Goal: Information Seeking & Learning: Learn about a topic

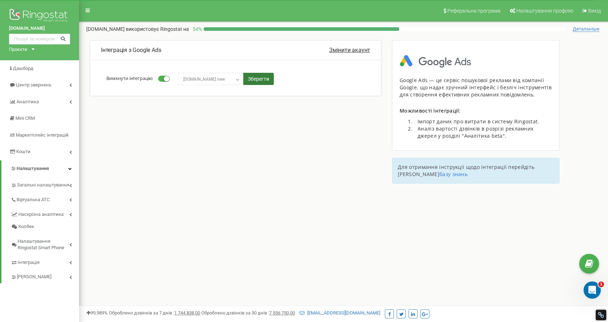
click at [259, 79] on button "Зберегти" at bounding box center [258, 79] width 31 height 12
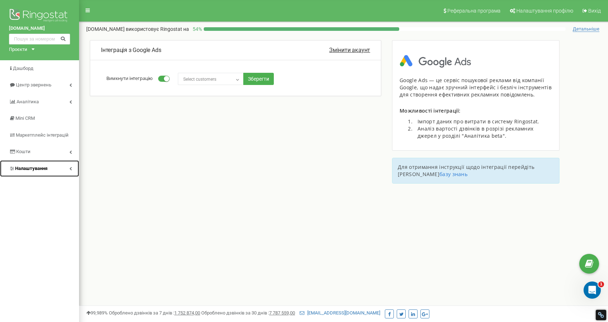
click at [29, 168] on span "Налаштування" at bounding box center [31, 168] width 32 height 5
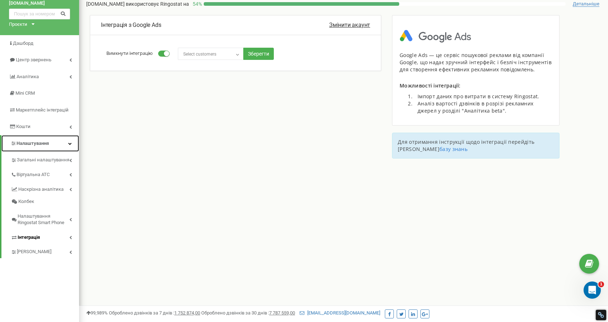
scroll to position [36, 0]
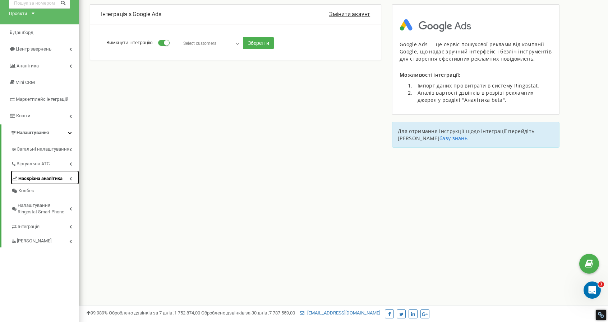
click at [31, 180] on span "Наскрізна аналітика" at bounding box center [40, 179] width 44 height 7
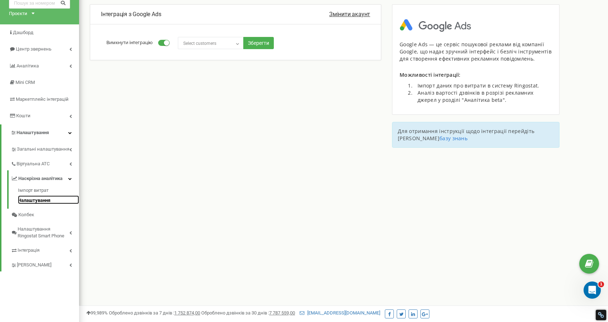
click at [30, 201] on link "Налаштування" at bounding box center [48, 200] width 61 height 9
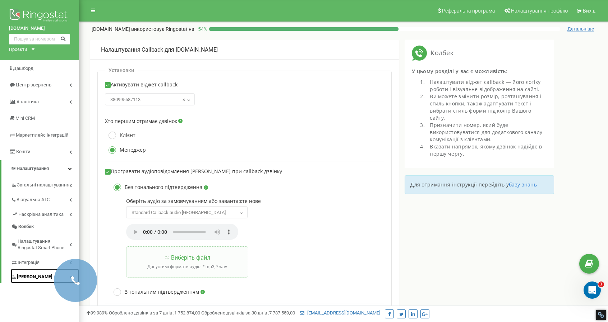
click at [17, 278] on span "[PERSON_NAME]" at bounding box center [35, 277] width 36 height 7
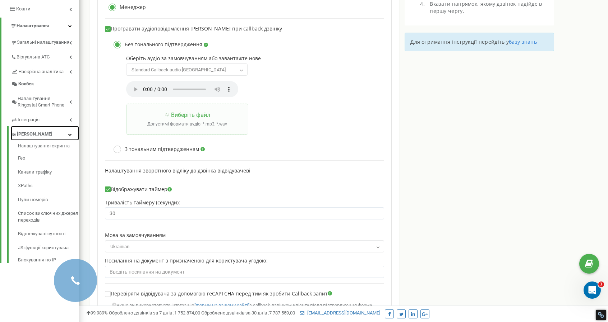
scroll to position [144, 0]
click at [36, 142] on div "Налаштування скрипта Гео Канали трафіку XPaths Пули номерів Список виключних дж…" at bounding box center [43, 201] width 72 height 123
click at [33, 147] on link "Налаштування скрипта" at bounding box center [48, 146] width 61 height 9
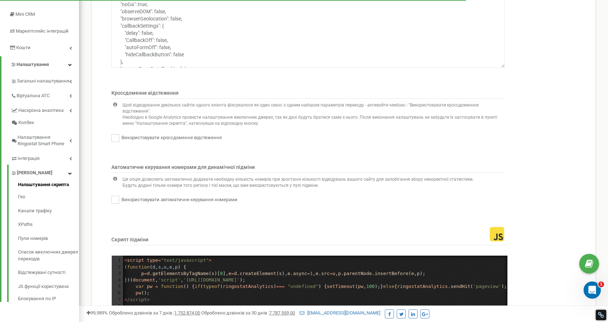
scroll to position [108, 0]
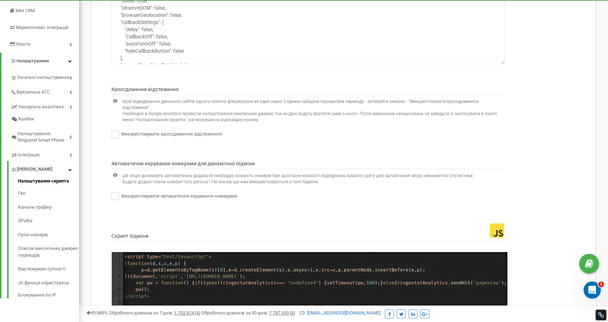
drag, startPoint x: 373, startPoint y: 166, endPoint x: 422, endPoint y: 171, distance: 49.1
click at [422, 173] on p "Ця опція дозволить автоматично додавати необхідну кількість номерів при зростан…" at bounding box center [297, 176] width 351 height 6
drag, startPoint x: 166, startPoint y: 173, endPoint x: 289, endPoint y: 175, distance: 123.5
click at [289, 179] on p "Будуть додані тільки номери того регіону і тієї маски, що вже використовуються …" at bounding box center [297, 182] width 351 height 6
click at [117, 192] on ins at bounding box center [115, 196] width 8 height 8
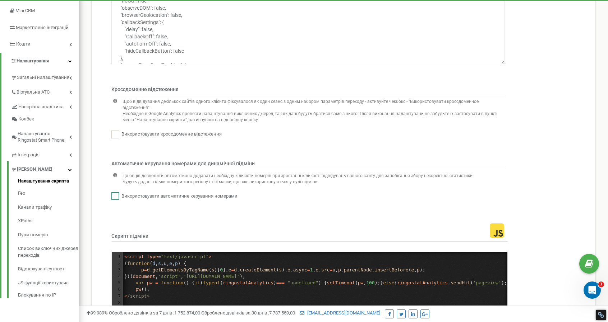
checkbox input "true"
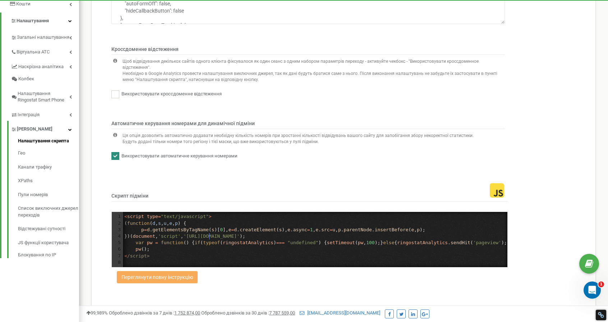
scroll to position [2, 0]
click at [208, 234] on span "'https://script.ringostat.com/v4/99/9948654a2c02d1fbb4c02fe9f84e63b70034c6d5.js'" at bounding box center [211, 236] width 56 height 5
click at [23, 152] on link "Гео" at bounding box center [48, 153] width 61 height 14
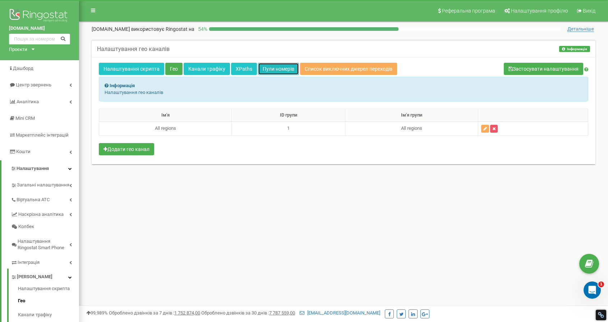
click at [278, 70] on link "Пули номерів" at bounding box center [278, 69] width 41 height 12
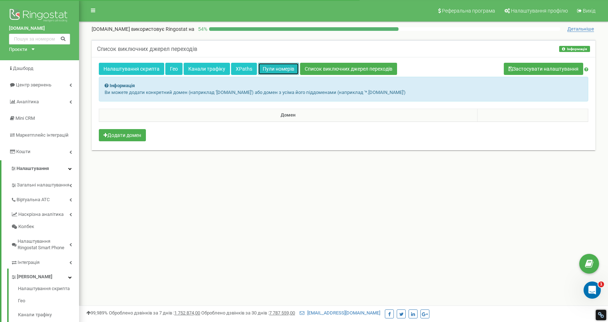
click at [266, 70] on link "Пули номерів" at bounding box center [278, 69] width 41 height 12
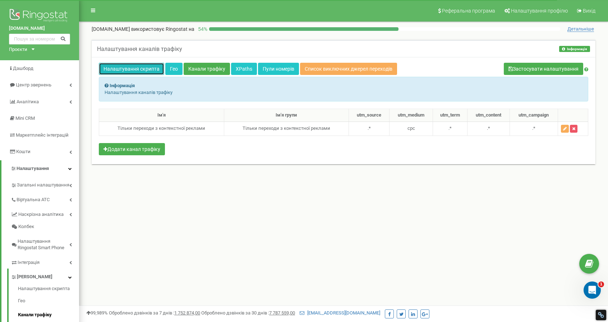
click at [118, 66] on link "Налаштування скрипта" at bounding box center [131, 69] width 65 height 12
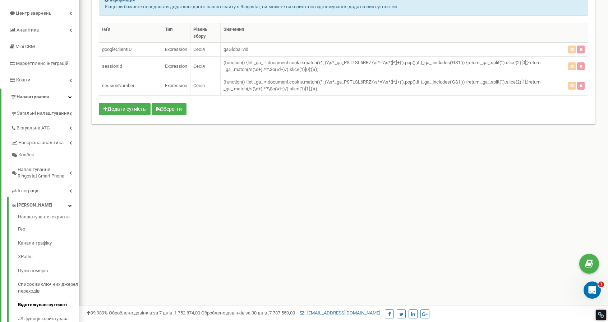
scroll to position [108, 0]
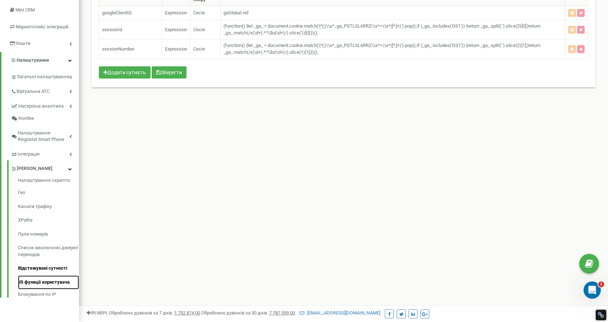
click at [33, 284] on link "JS функції користувача" at bounding box center [48, 283] width 61 height 14
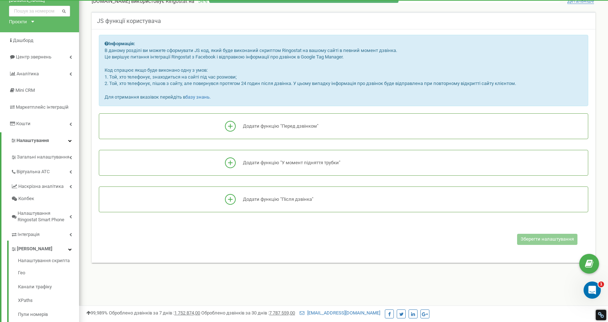
scroll to position [108, 0]
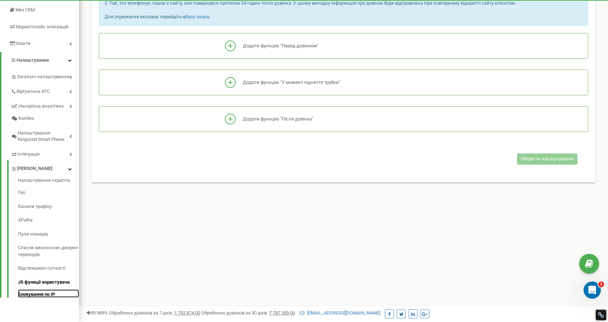
click at [39, 295] on link "Блокування по IP" at bounding box center [48, 294] width 61 height 9
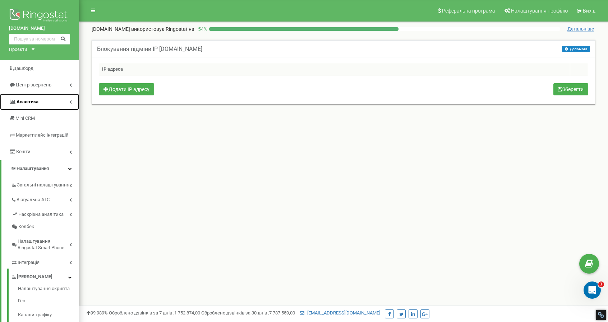
click at [22, 101] on span "Аналiтика" at bounding box center [28, 101] width 22 height 5
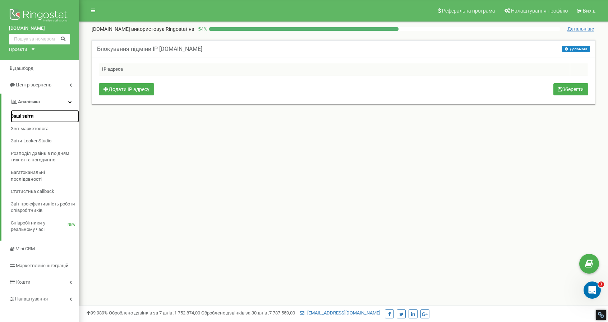
click at [18, 117] on span "Ваші звіти" at bounding box center [22, 116] width 23 height 7
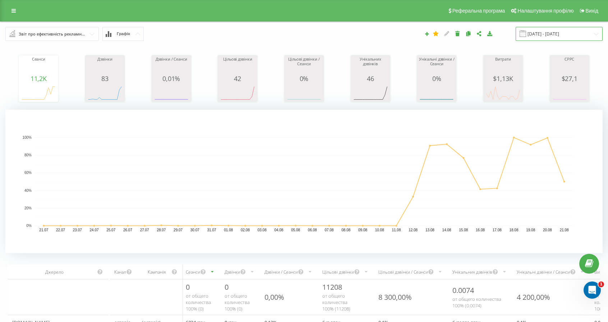
click at [569, 35] on input "[DATE] - [DATE]" at bounding box center [558, 34] width 87 height 14
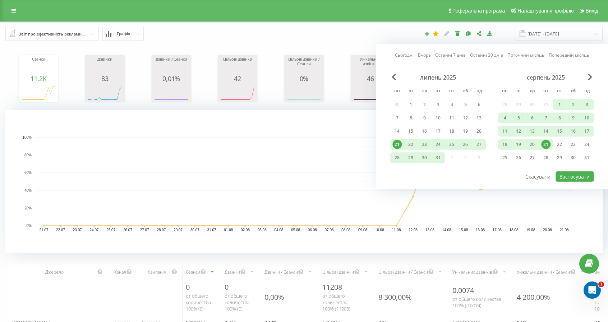
click at [400, 56] on link "Сьогодні" at bounding box center [404, 55] width 19 height 7
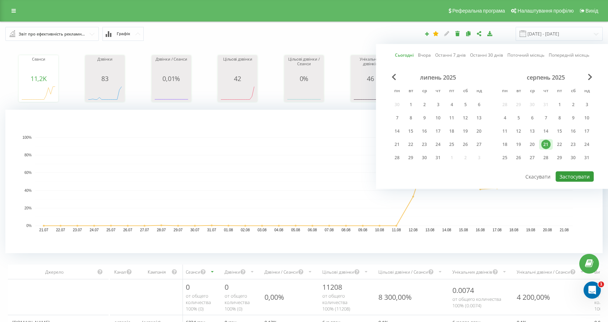
click at [575, 178] on button "Застосувати" at bounding box center [574, 177] width 38 height 10
type input "[DATE] - [DATE]"
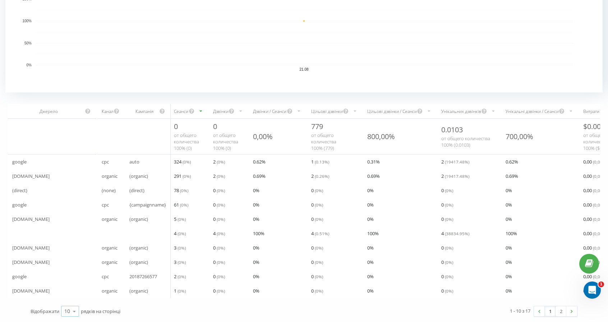
click at [70, 311] on icon at bounding box center [74, 312] width 11 height 14
click at [69, 302] on span "100" at bounding box center [68, 301] width 9 height 7
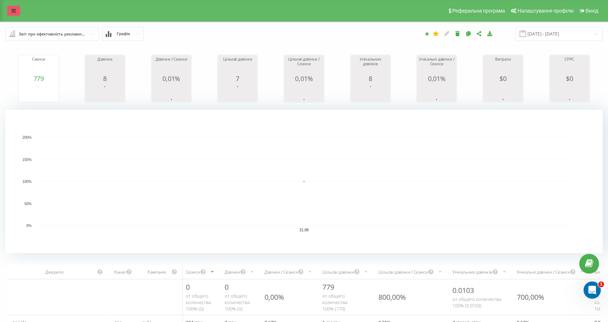
click at [18, 10] on link at bounding box center [13, 11] width 13 height 10
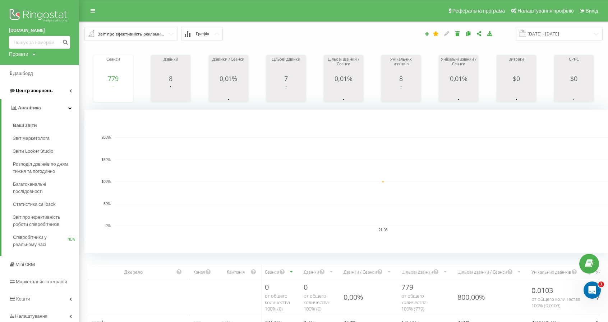
click at [34, 94] on span "Центр звернень" at bounding box center [30, 90] width 43 height 7
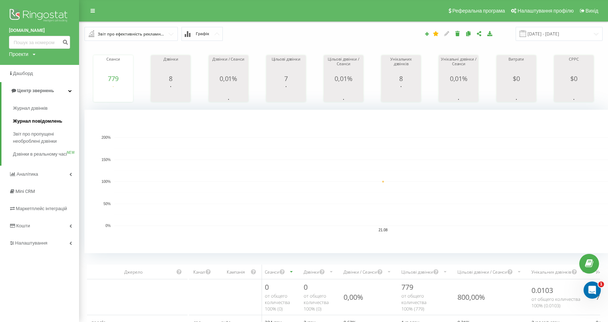
click at [20, 121] on span "Журнал повідомлень" at bounding box center [37, 121] width 49 height 7
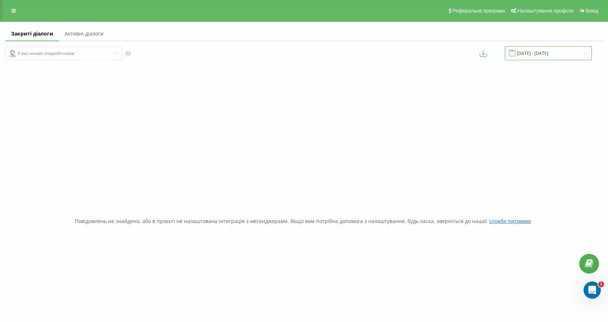
click at [543, 53] on input "21.07.2025 - 21.08.2025" at bounding box center [547, 53] width 87 height 14
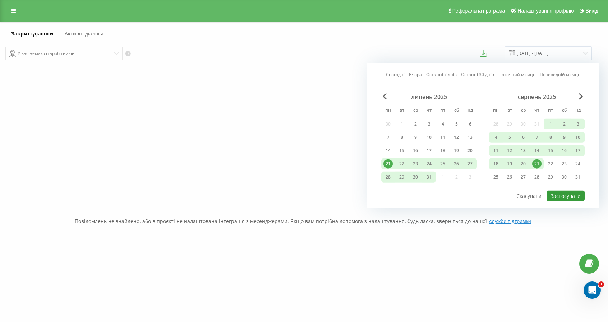
click at [568, 198] on button "Застосувати" at bounding box center [565, 196] width 38 height 10
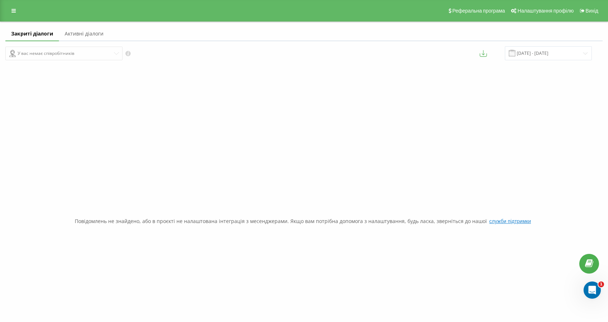
click at [84, 33] on link "Активні діалоги" at bounding box center [84, 34] width 50 height 14
click at [16, 35] on link "Закриті діалоги" at bounding box center [30, 34] width 50 height 14
click at [10, 9] on link at bounding box center [13, 11] width 13 height 10
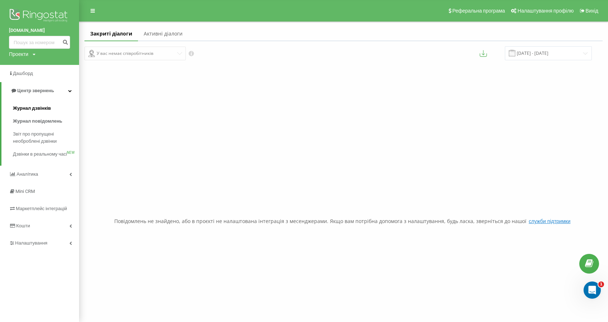
click at [28, 107] on span "Журнал дзвінків" at bounding box center [32, 108] width 38 height 7
click at [18, 109] on span "Журнал дзвінків" at bounding box center [32, 108] width 38 height 7
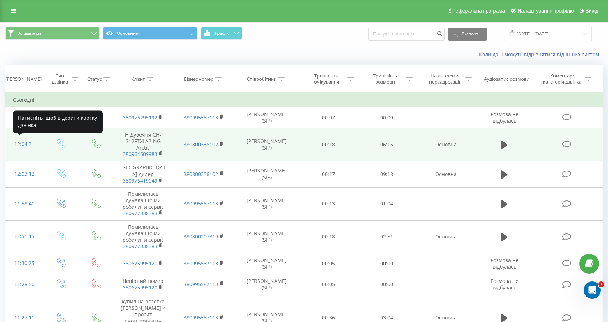
click at [19, 145] on div "12:04:31" at bounding box center [24, 145] width 23 height 14
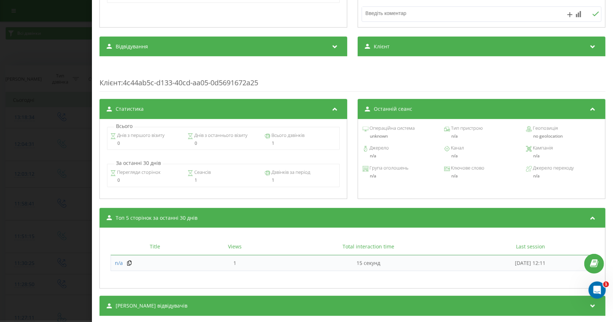
scroll to position [231, 0]
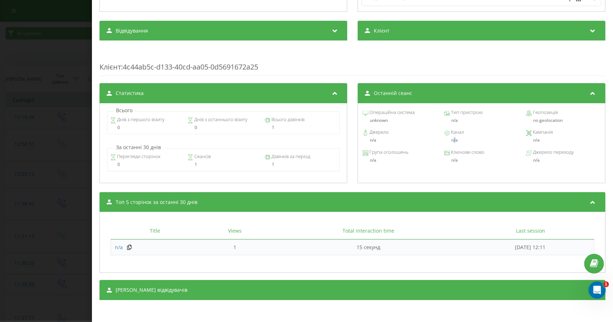
drag, startPoint x: 450, startPoint y: 141, endPoint x: 469, endPoint y: 146, distance: 19.2
click at [457, 144] on div "Джерело n/a Канал n/a Кампанія n/a" at bounding box center [482, 137] width 240 height 20
click at [539, 118] on div "no geolocation" at bounding box center [563, 120] width 74 height 5
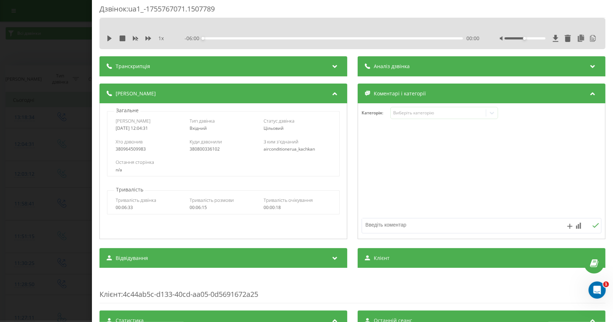
scroll to position [0, 0]
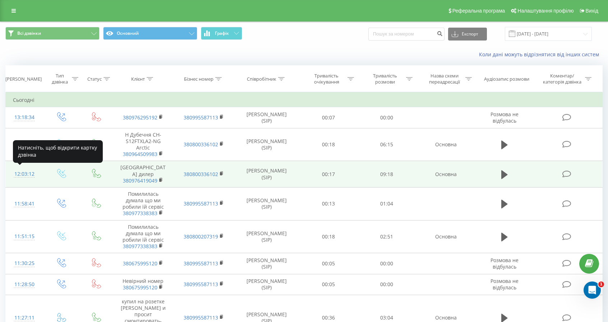
click at [22, 175] on div "12:03:12" at bounding box center [24, 174] width 23 height 14
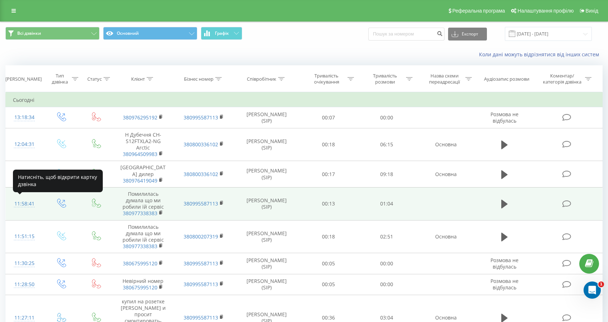
click at [28, 204] on div "11:58:41" at bounding box center [24, 204] width 23 height 14
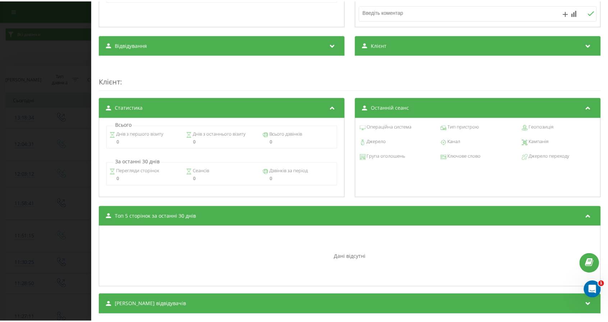
scroll to position [232, 0]
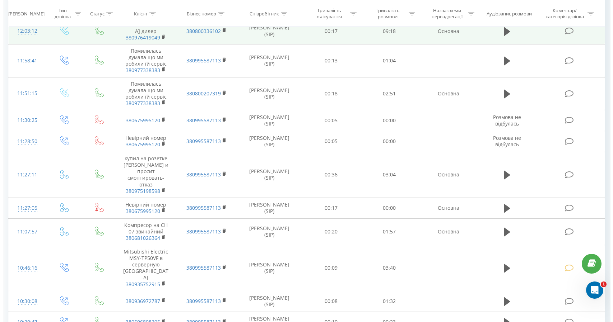
scroll to position [180, 0]
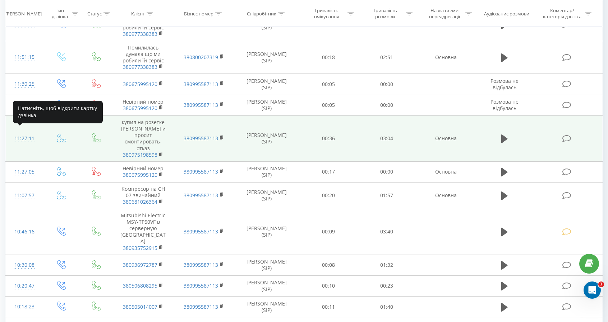
click at [19, 135] on div "11:27:11" at bounding box center [24, 139] width 23 height 14
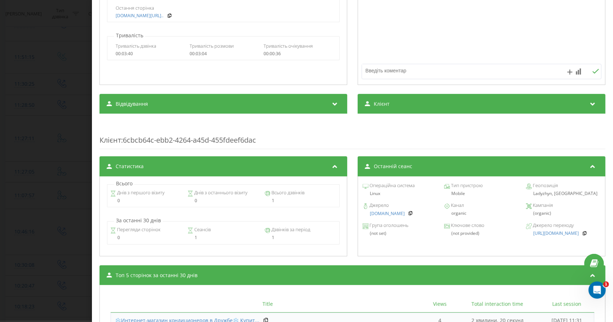
scroll to position [180, 0]
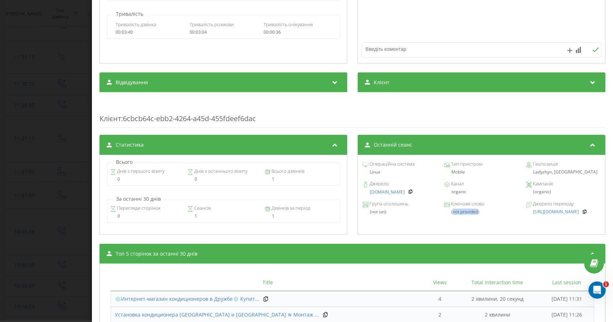
drag, startPoint x: 463, startPoint y: 215, endPoint x: 475, endPoint y: 214, distance: 11.5
click at [475, 214] on div "Група оголошень (not set) Ключове слово (not provided) Джерело переходу https:/…" at bounding box center [482, 209] width 240 height 20
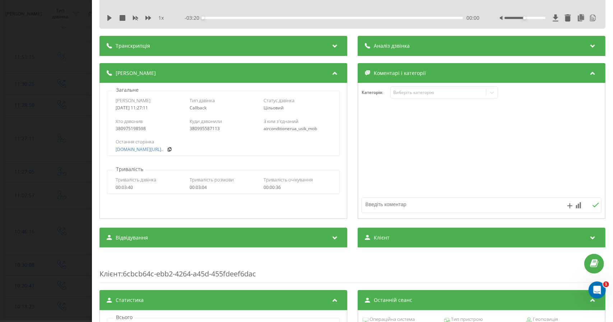
scroll to position [0, 0]
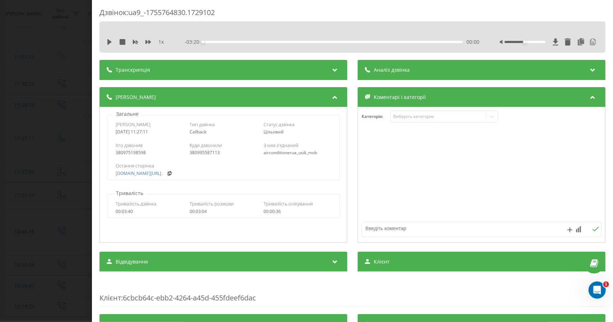
click at [374, 70] on span "Аналіз дзвінка" at bounding box center [392, 69] width 36 height 7
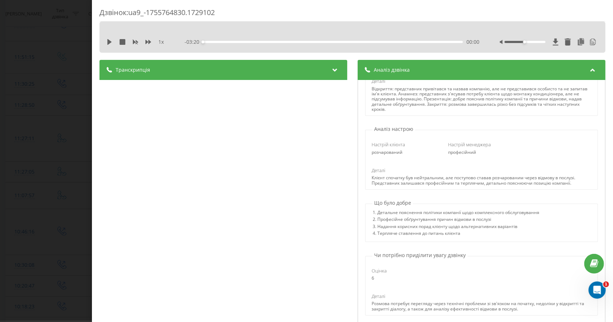
click at [588, 71] on icon at bounding box center [592, 68] width 9 height 7
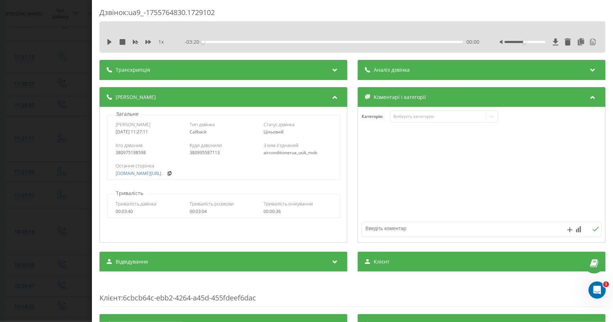
click at [333, 69] on icon at bounding box center [334, 68] width 9 height 7
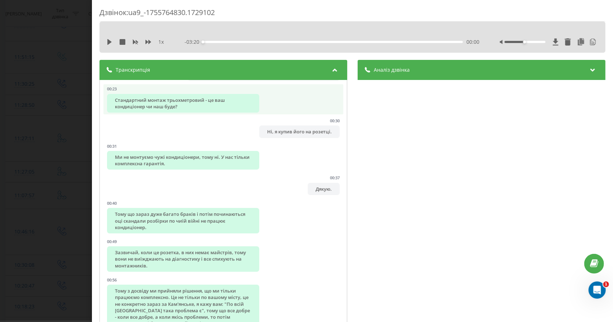
scroll to position [108, 0]
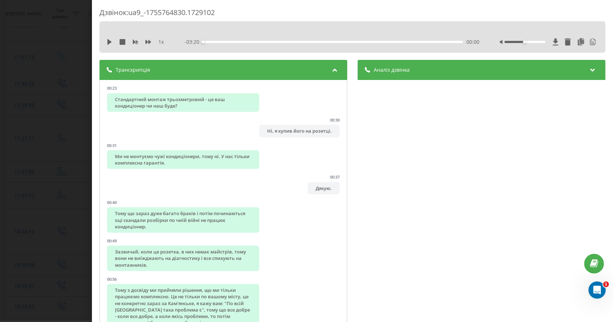
click at [332, 71] on icon at bounding box center [334, 68] width 9 height 7
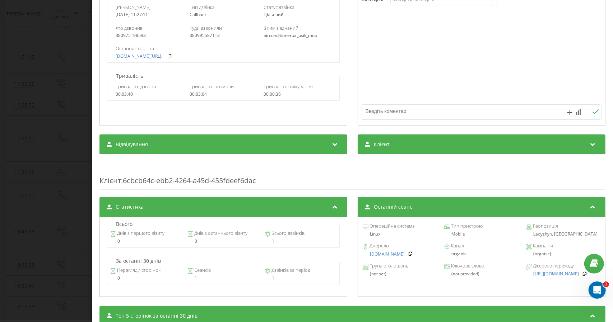
scroll to position [180, 0]
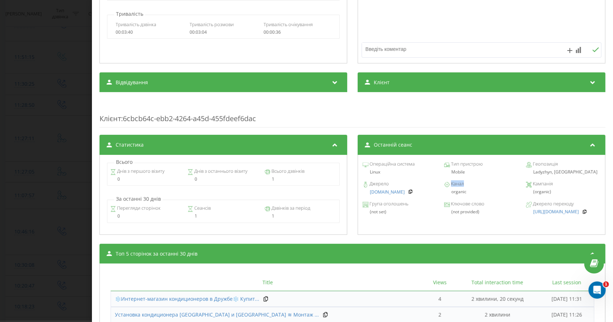
drag, startPoint x: 460, startPoint y: 185, endPoint x: 447, endPoint y: 185, distance: 12.9
click at [450, 185] on span "Канал" at bounding box center [457, 184] width 14 height 7
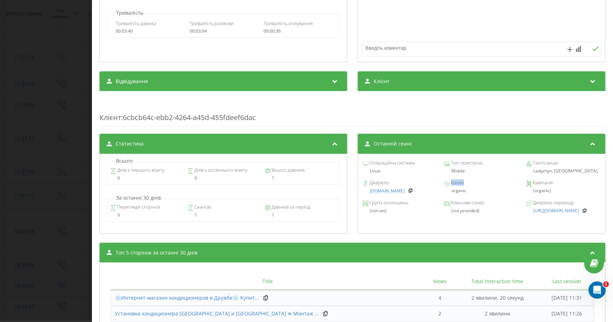
scroll to position [180, 0]
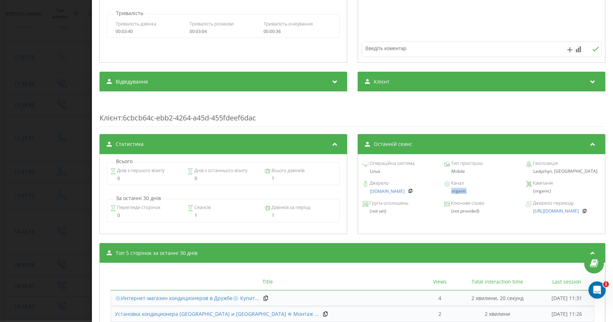
drag, startPoint x: 463, startPoint y: 191, endPoint x: 446, endPoint y: 192, distance: 16.9
click at [446, 192] on div "organic" at bounding box center [481, 191] width 74 height 5
copy div "organic"
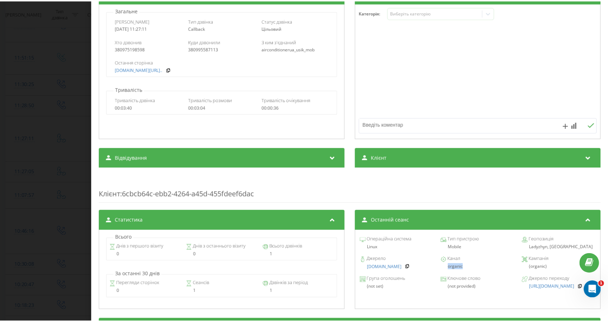
scroll to position [176, 0]
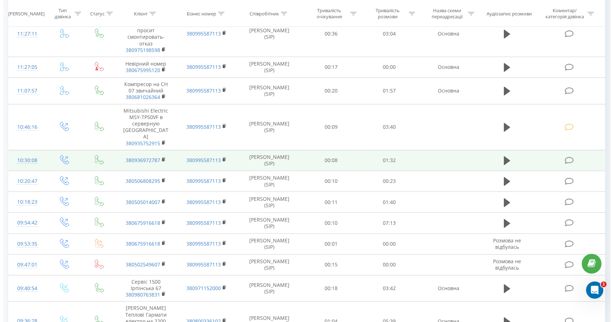
scroll to position [287, 0]
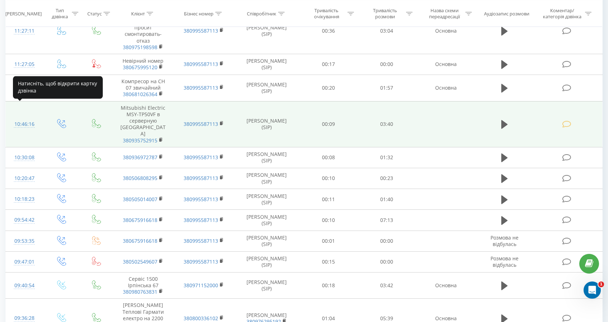
click at [24, 117] on div "10:46:16" at bounding box center [24, 124] width 23 height 14
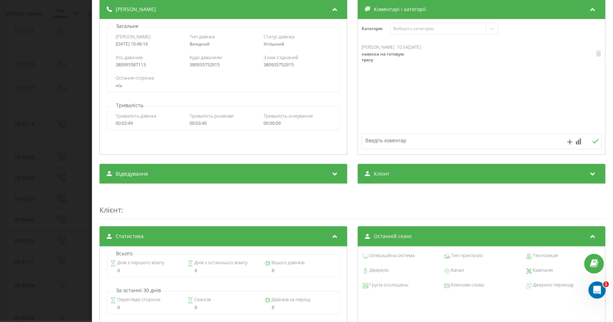
scroll to position [160, 0]
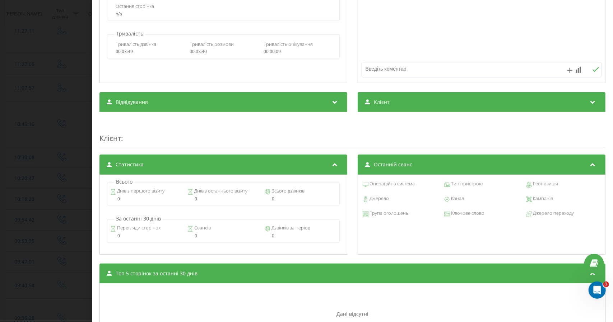
click at [450, 201] on span "Канал" at bounding box center [457, 198] width 14 height 7
click at [588, 167] on icon at bounding box center [592, 163] width 9 height 7
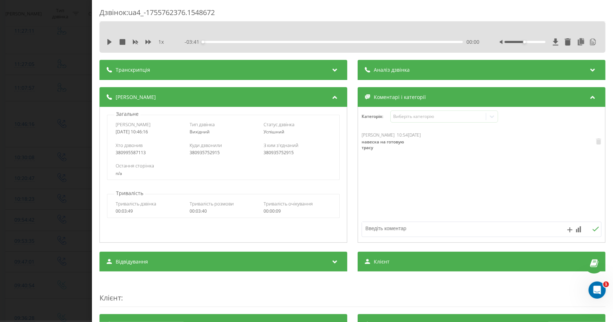
click at [313, 69] on div "Транскрипція" at bounding box center [223, 70] width 248 height 20
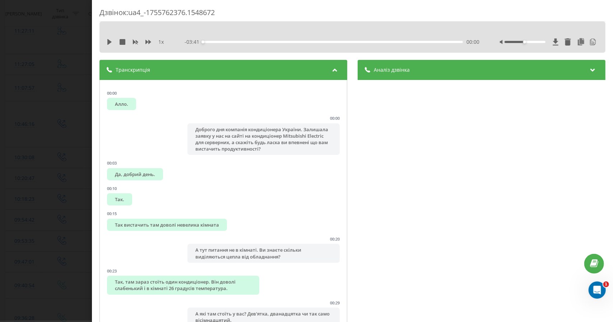
click at [313, 69] on div "Транскрипція" at bounding box center [223, 70] width 248 height 20
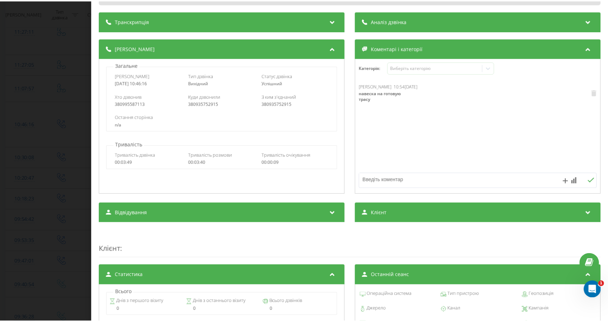
scroll to position [72, 0]
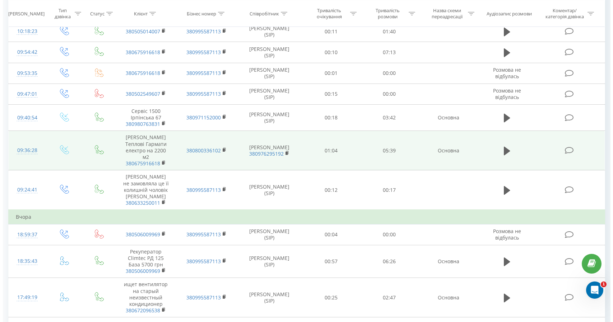
scroll to position [467, 0]
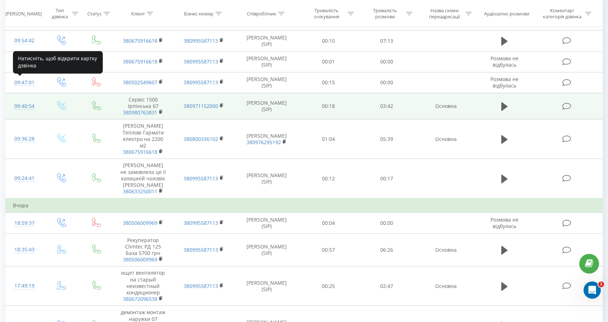
click at [24, 99] on div "09:40:54" at bounding box center [24, 106] width 23 height 14
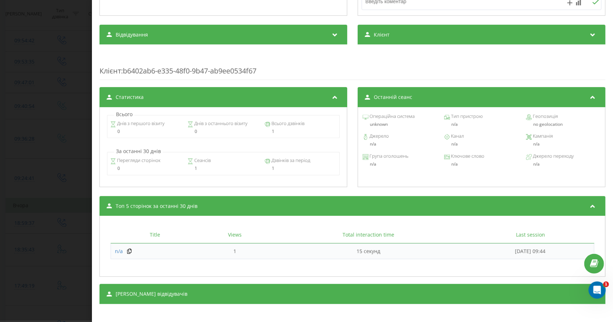
scroll to position [231, 0]
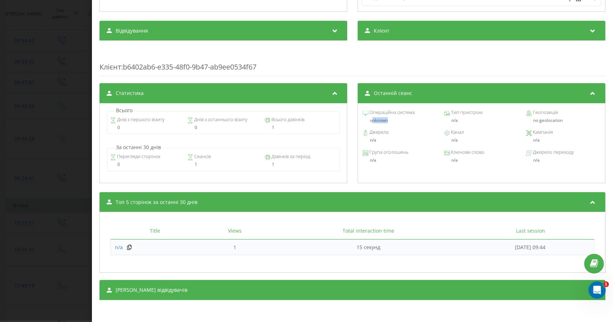
drag, startPoint x: 370, startPoint y: 121, endPoint x: 388, endPoint y: 122, distance: 18.7
click at [387, 122] on div "unknown" at bounding box center [400, 120] width 74 height 5
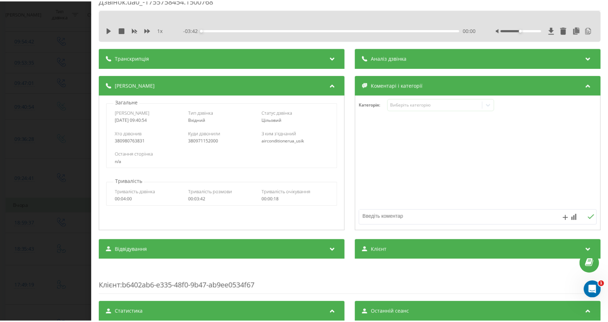
scroll to position [0, 0]
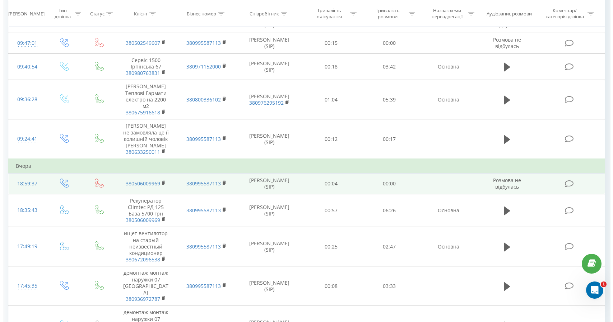
scroll to position [508, 0]
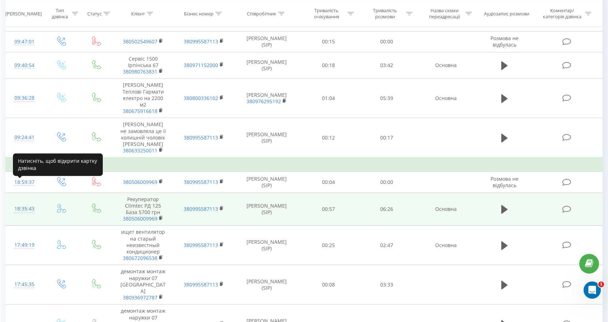
click at [30, 202] on div "18:35:43" at bounding box center [24, 209] width 23 height 14
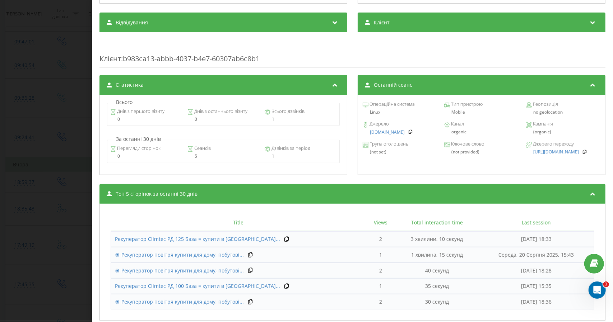
scroll to position [251, 0]
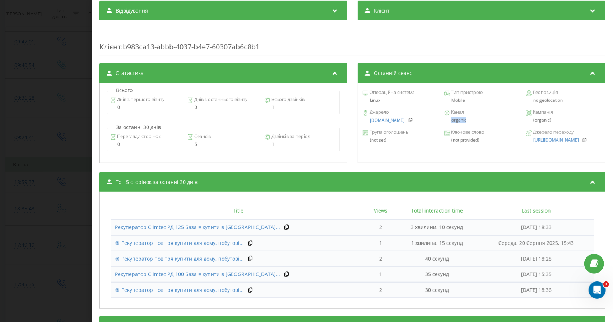
drag, startPoint x: 465, startPoint y: 122, endPoint x: 448, endPoint y: 123, distance: 17.3
click at [448, 123] on div "organic" at bounding box center [481, 120] width 74 height 5
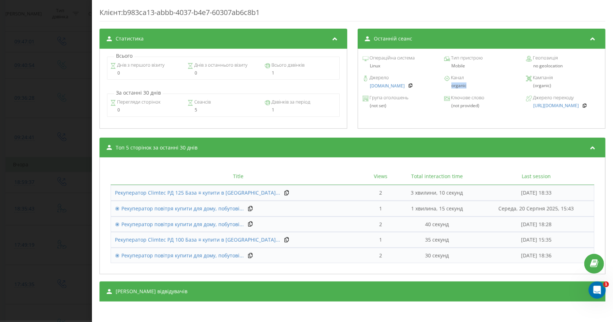
scroll to position [106, 0]
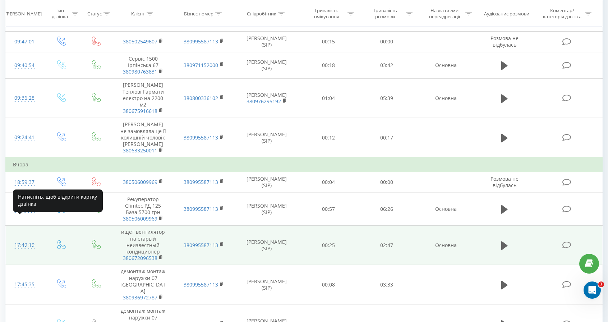
click at [23, 238] on div "17:49:19" at bounding box center [24, 245] width 23 height 14
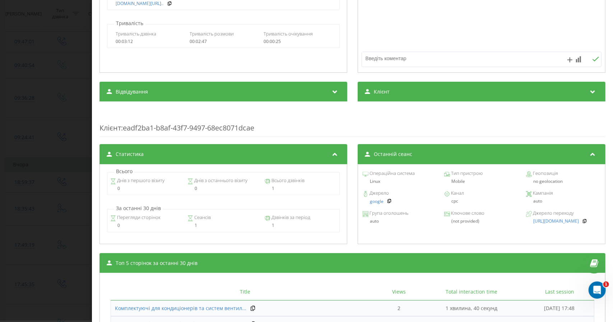
scroll to position [180, 0]
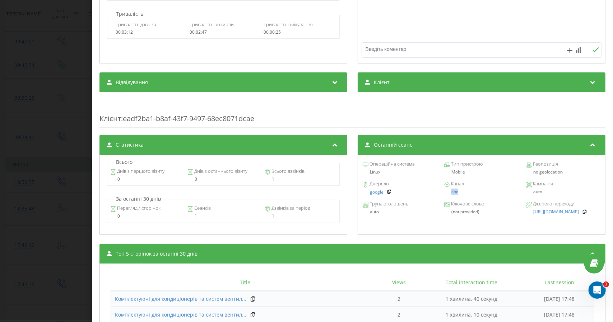
drag, startPoint x: 457, startPoint y: 194, endPoint x: 447, endPoint y: 194, distance: 10.8
click at [447, 194] on div "cpc" at bounding box center [481, 192] width 74 height 5
copy div "cpc"
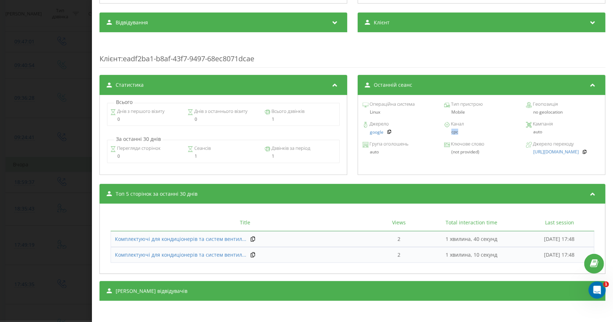
scroll to position [0, 0]
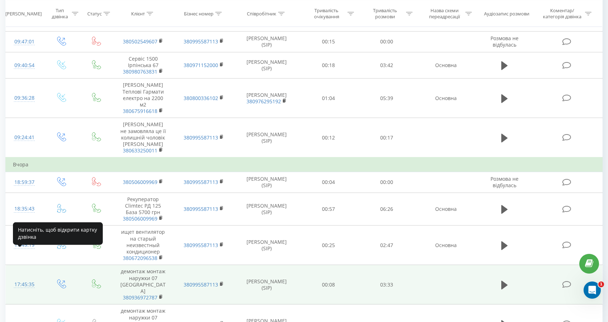
click at [18, 278] on div "17:45:35" at bounding box center [24, 285] width 23 height 14
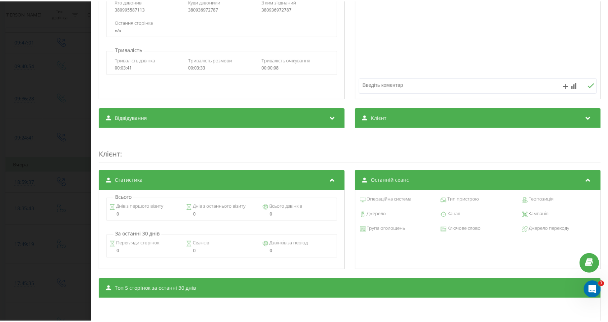
scroll to position [232, 0]
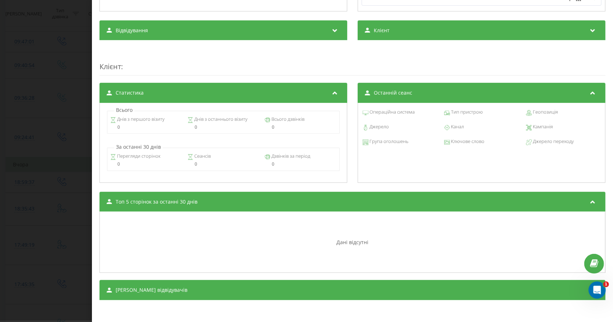
click at [374, 92] on span "Останній сеанс" at bounding box center [393, 92] width 38 height 7
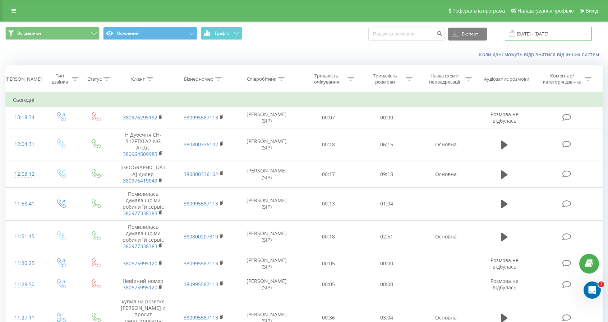
click at [546, 32] on input "[DATE] - [DATE]" at bounding box center [547, 34] width 87 height 14
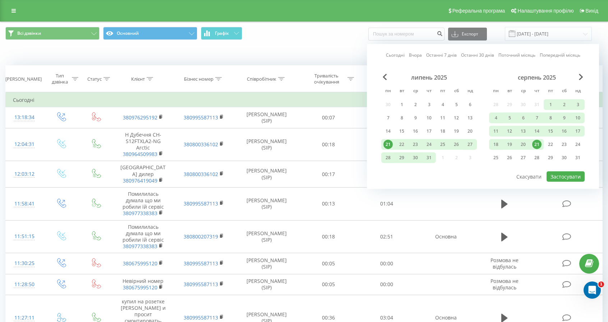
click at [393, 54] on link "Сьогодні" at bounding box center [395, 55] width 19 height 7
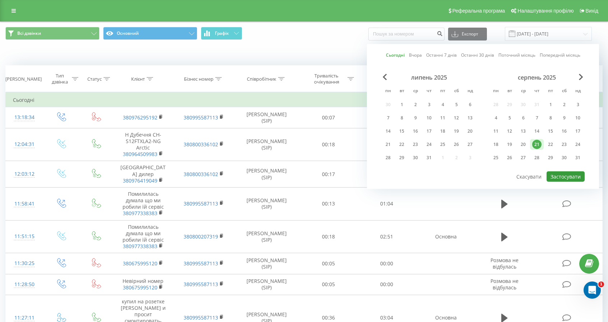
click at [570, 173] on button "Застосувати" at bounding box center [565, 177] width 38 height 10
type input "21.08.2025 - 21.08.2025"
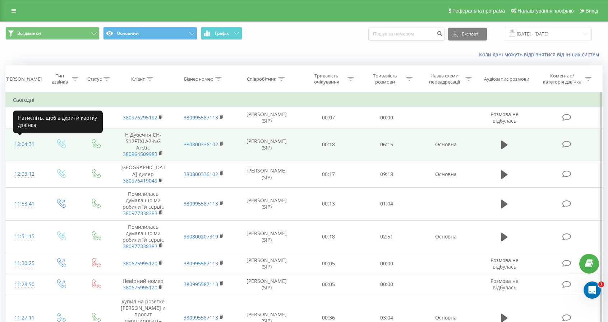
click at [27, 145] on div "12:04:31" at bounding box center [24, 145] width 23 height 14
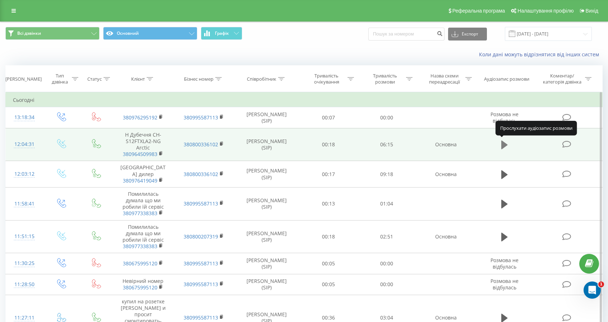
click at [503, 144] on icon at bounding box center [504, 145] width 6 height 9
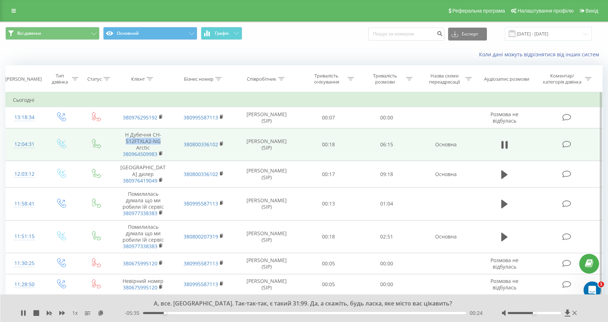
drag, startPoint x: 166, startPoint y: 141, endPoint x: 124, endPoint y: 143, distance: 41.3
click at [124, 143] on td "Н Дубечня CH-S12FTXLA2-NG Arctic 380964509983" at bounding box center [143, 144] width 61 height 33
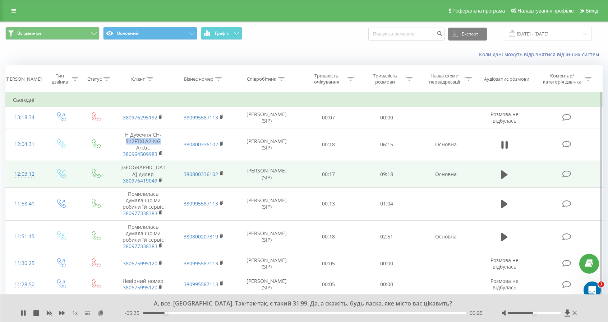
copy td "S12FTXLA2-NG"
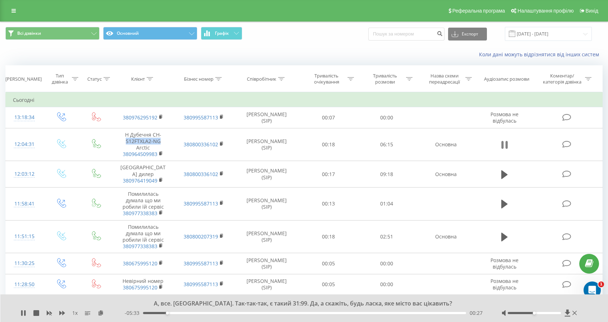
click at [503, 145] on icon at bounding box center [502, 145] width 2 height 8
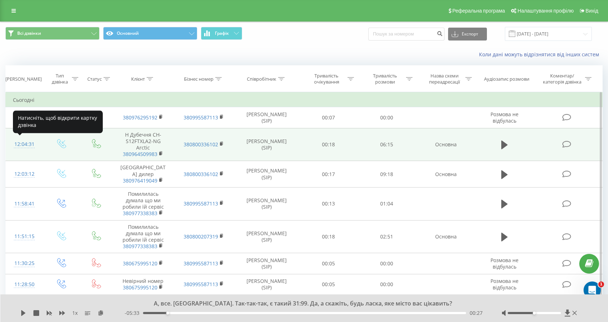
click at [17, 143] on div "12:04:31" at bounding box center [24, 145] width 23 height 14
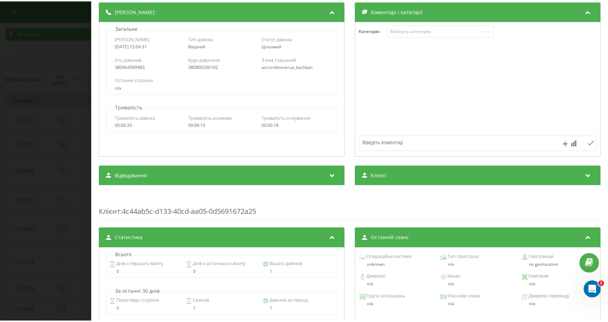
scroll to position [180, 0]
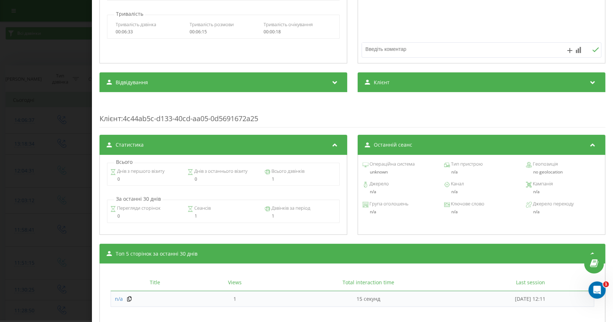
click at [78, 118] on div "Дзвінок : ua1_-1755767071.1507789 1 x - 06:00 00:00 00:00 Транскрипція 00:00 Тр…" at bounding box center [306, 161] width 613 height 322
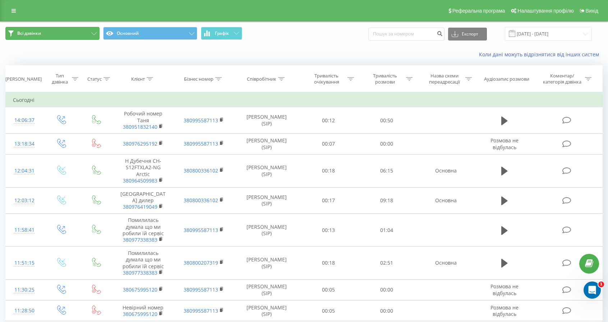
click at [95, 33] on icon at bounding box center [93, 33] width 5 height 3
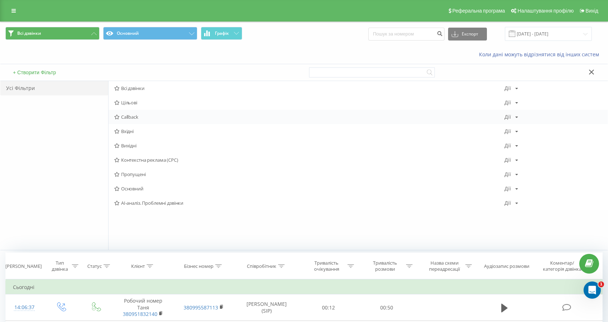
click at [125, 117] on span "Callback" at bounding box center [309, 117] width 390 height 5
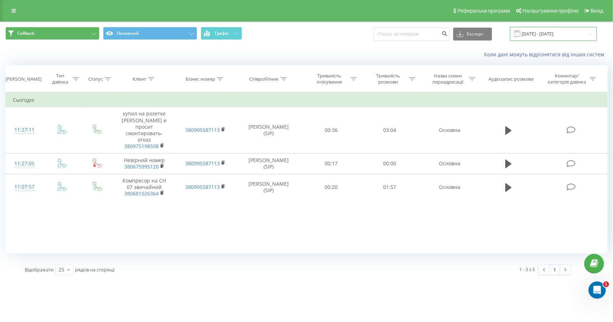
click at [532, 34] on input "21.08.2025 - 21.08.2025" at bounding box center [553, 34] width 87 height 14
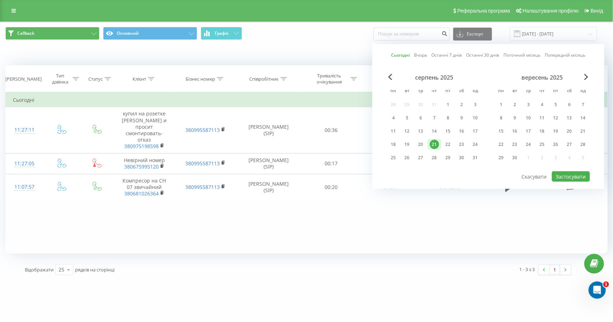
click at [397, 55] on link "Сьогодні" at bounding box center [400, 55] width 19 height 7
click at [584, 174] on button "Застосувати" at bounding box center [571, 177] width 38 height 10
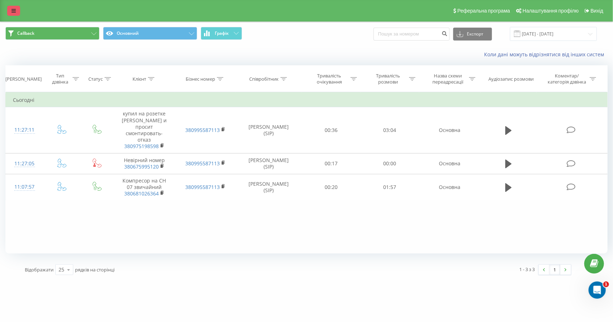
click at [14, 13] on icon at bounding box center [13, 10] width 4 height 5
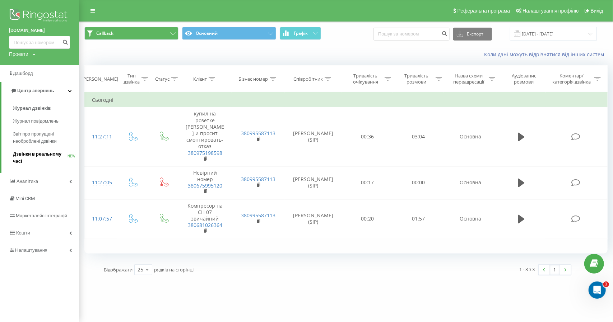
click at [17, 158] on span "Дзвінки в реальному часі" at bounding box center [40, 158] width 55 height 14
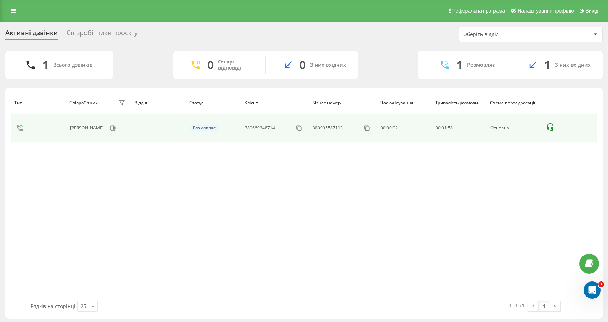
click at [18, 126] on icon at bounding box center [20, 128] width 6 height 6
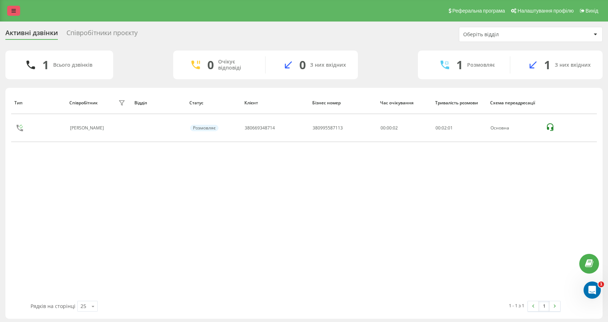
click at [11, 12] on link at bounding box center [13, 11] width 13 height 10
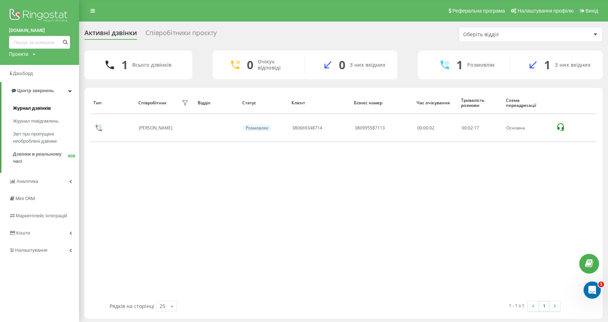
click at [29, 108] on span "Журнал дзвінків" at bounding box center [32, 108] width 38 height 7
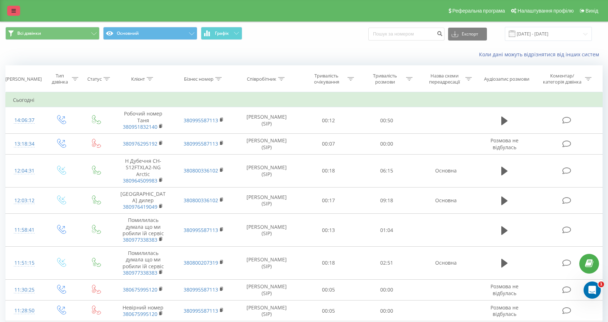
click at [11, 10] on icon at bounding box center [13, 10] width 4 height 5
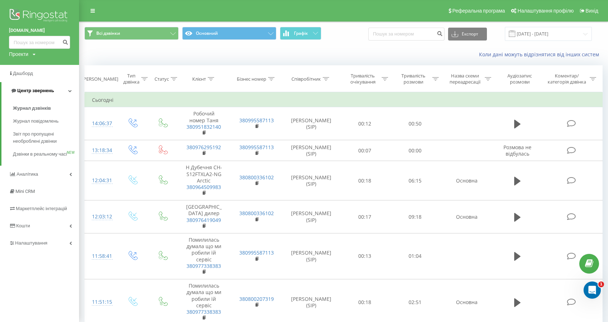
click at [70, 90] on icon at bounding box center [70, 91] width 4 height 4
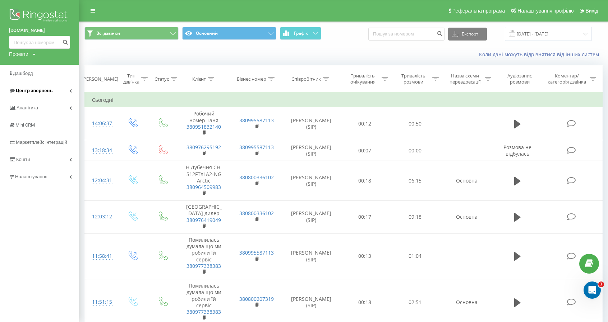
click at [70, 90] on icon at bounding box center [70, 91] width 3 height 4
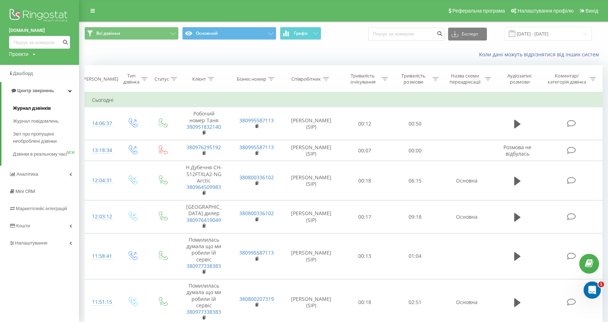
click at [31, 109] on span "Журнал дзвінків" at bounding box center [32, 108] width 38 height 7
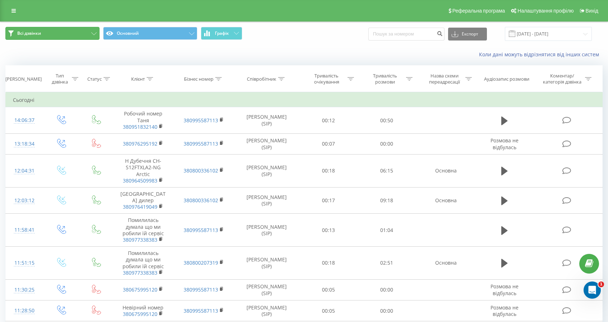
click at [16, 32] on button "Всі дзвінки" at bounding box center [52, 33] width 94 height 13
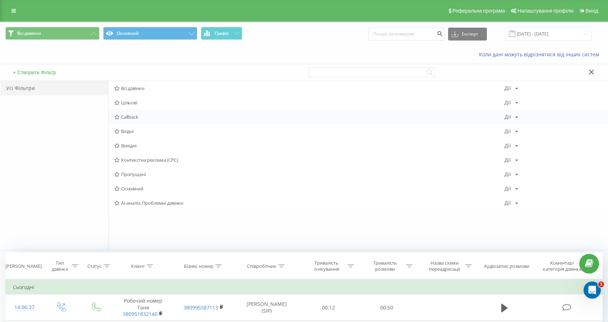
click at [131, 117] on span "Callback" at bounding box center [309, 117] width 390 height 5
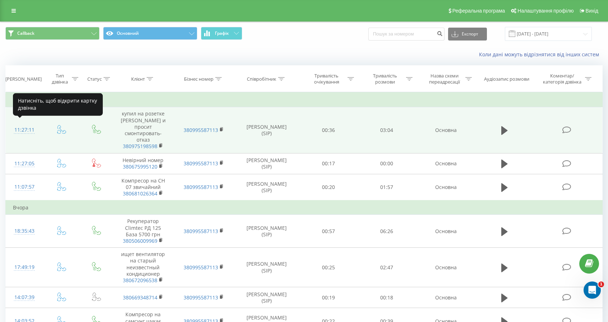
click at [23, 126] on div "11:27:11" at bounding box center [24, 130] width 23 height 14
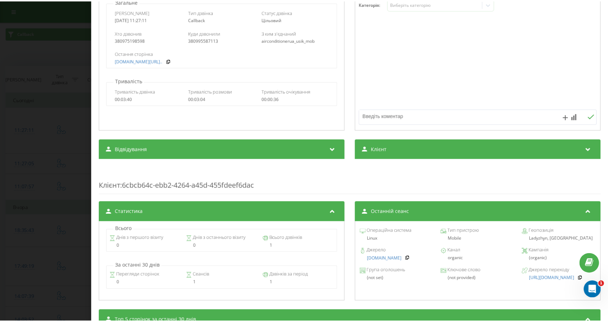
scroll to position [239, 0]
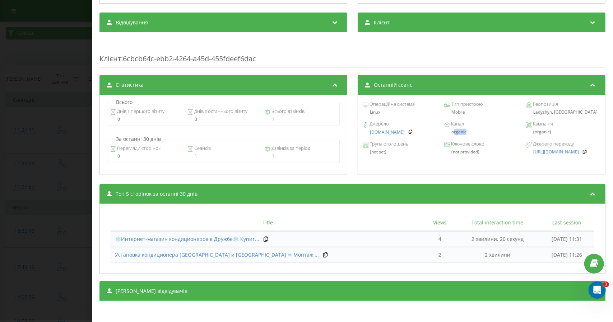
drag, startPoint x: 450, startPoint y: 133, endPoint x: 476, endPoint y: 135, distance: 26.3
click at [476, 135] on div "Джерело [DOMAIN_NAME] Канал organic Кампанія (organic)" at bounding box center [482, 128] width 240 height 20
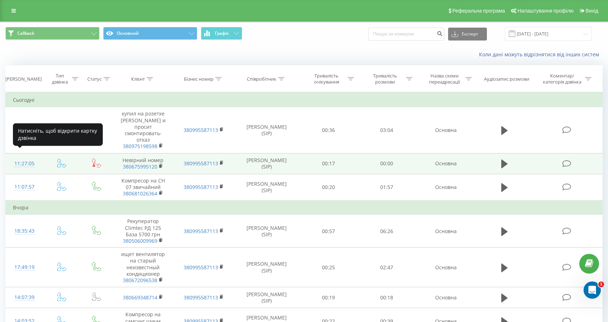
click at [23, 157] on div "11:27:05" at bounding box center [24, 164] width 23 height 14
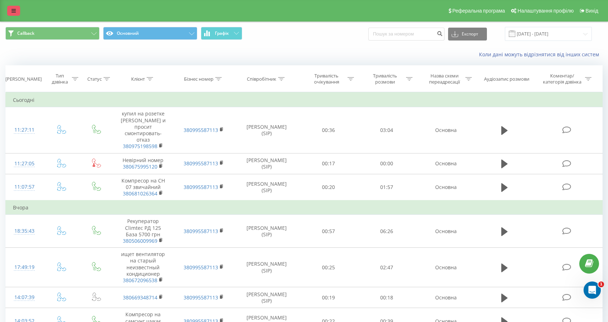
click at [13, 13] on icon at bounding box center [13, 10] width 4 height 5
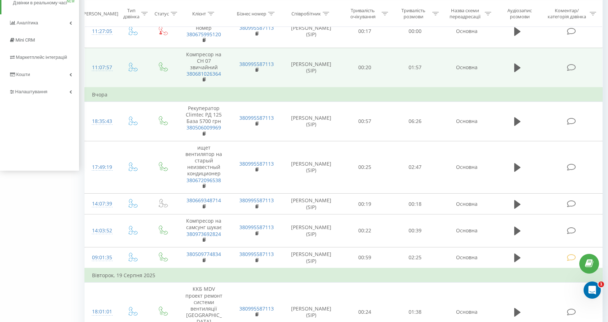
scroll to position [36, 0]
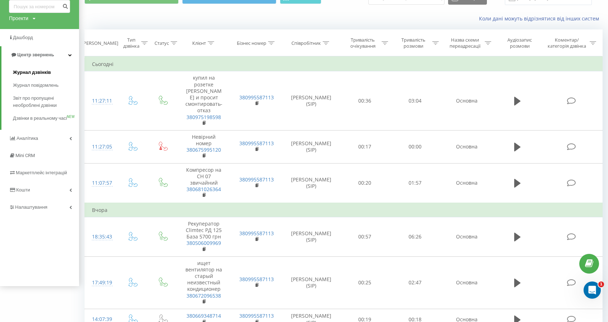
click at [21, 72] on span "Журнал дзвінків" at bounding box center [32, 72] width 38 height 7
click at [31, 86] on span "Журнал повідомлень" at bounding box center [37, 85] width 49 height 7
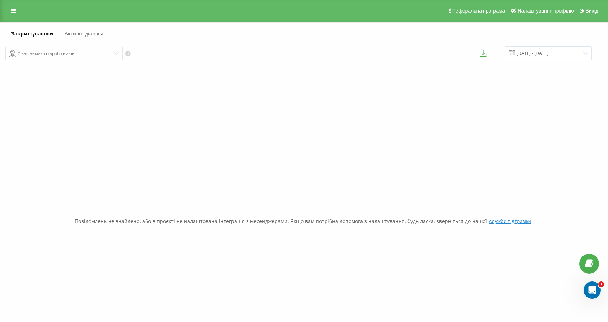
click at [12, 5] on div "Реферальна програма Налаштування профілю Вихід" at bounding box center [304, 11] width 608 height 22
click at [11, 11] on link at bounding box center [13, 11] width 13 height 10
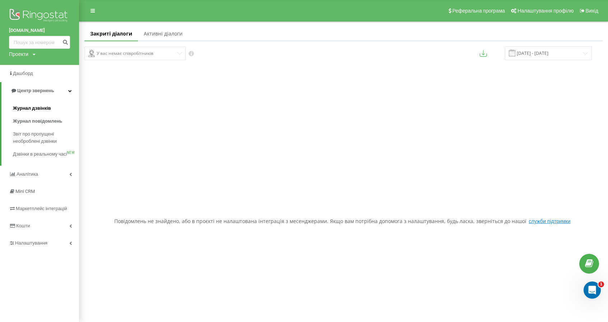
click at [25, 110] on span "Журнал дзвінків" at bounding box center [32, 108] width 38 height 7
click at [102, 33] on link "Закриті діалоги" at bounding box center [110, 34] width 53 height 14
click at [28, 108] on span "Журнал дзвінків" at bounding box center [32, 108] width 38 height 7
click at [24, 106] on span "Журнал дзвінків" at bounding box center [32, 108] width 38 height 7
